Goal: Navigation & Orientation: Find specific page/section

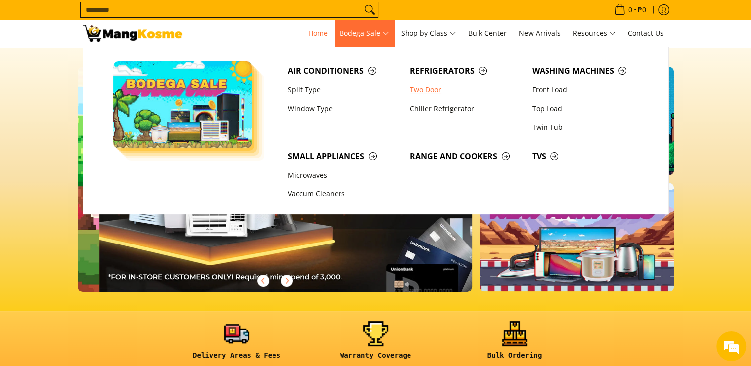
scroll to position [0, 395]
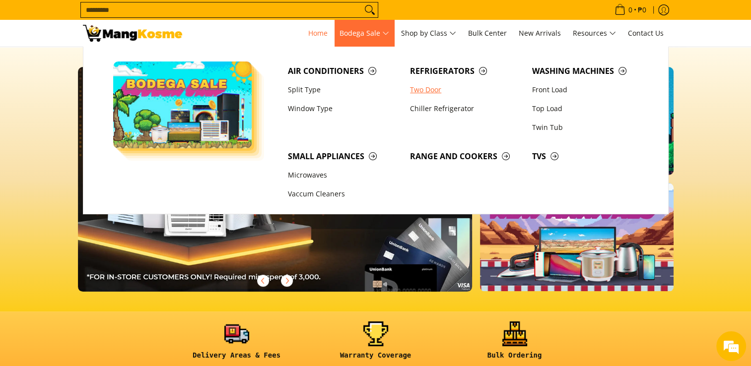
click at [419, 91] on link "Two Door" at bounding box center [466, 89] width 122 height 19
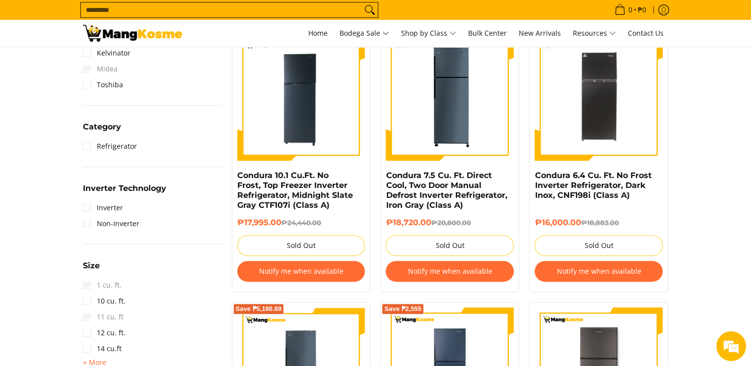
scroll to position [199, 0]
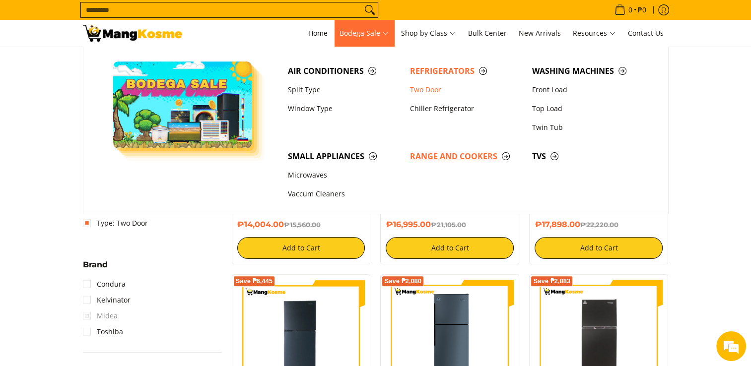
click at [459, 160] on span "Range and Cookers" at bounding box center [466, 156] width 112 height 12
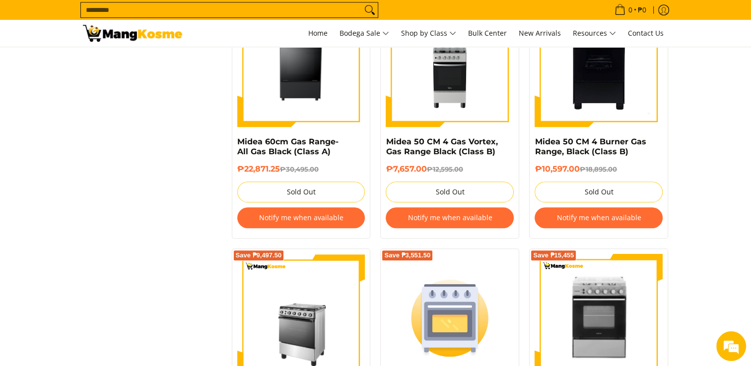
scroll to position [695, 0]
